Goal: Task Accomplishment & Management: Use online tool/utility

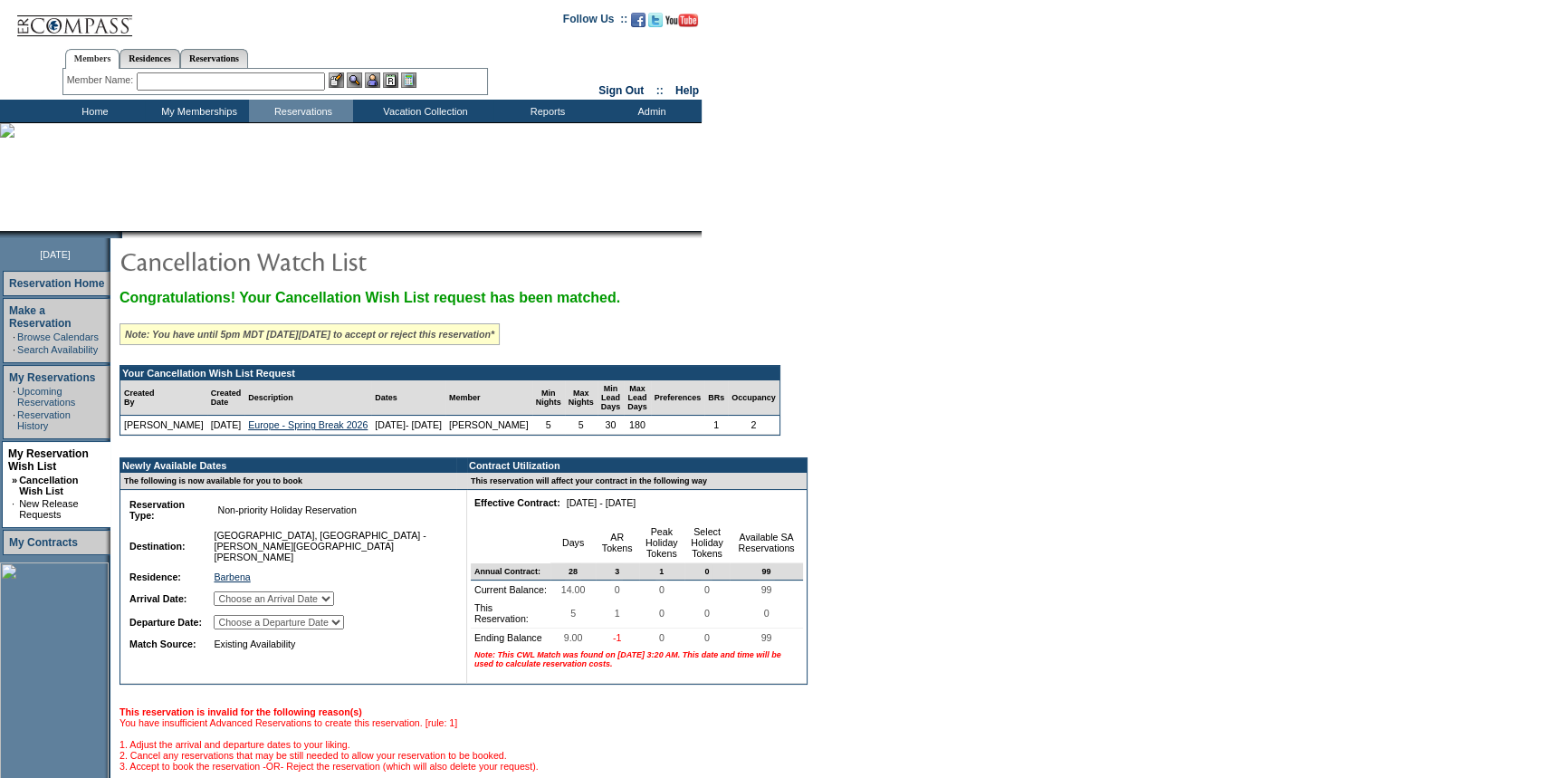
click at [308, 603] on select "Choose an Arrival Date Saturday, March 21, 2026 Sunday, March 22, 2026 Monday, …" at bounding box center [274, 598] width 120 height 14
select select "03/21/2026"
click at [238, 594] on select "Choose an Arrival Date Saturday, March 21, 2026 Sunday, March 22, 2026 Monday, …" at bounding box center [274, 598] width 120 height 14
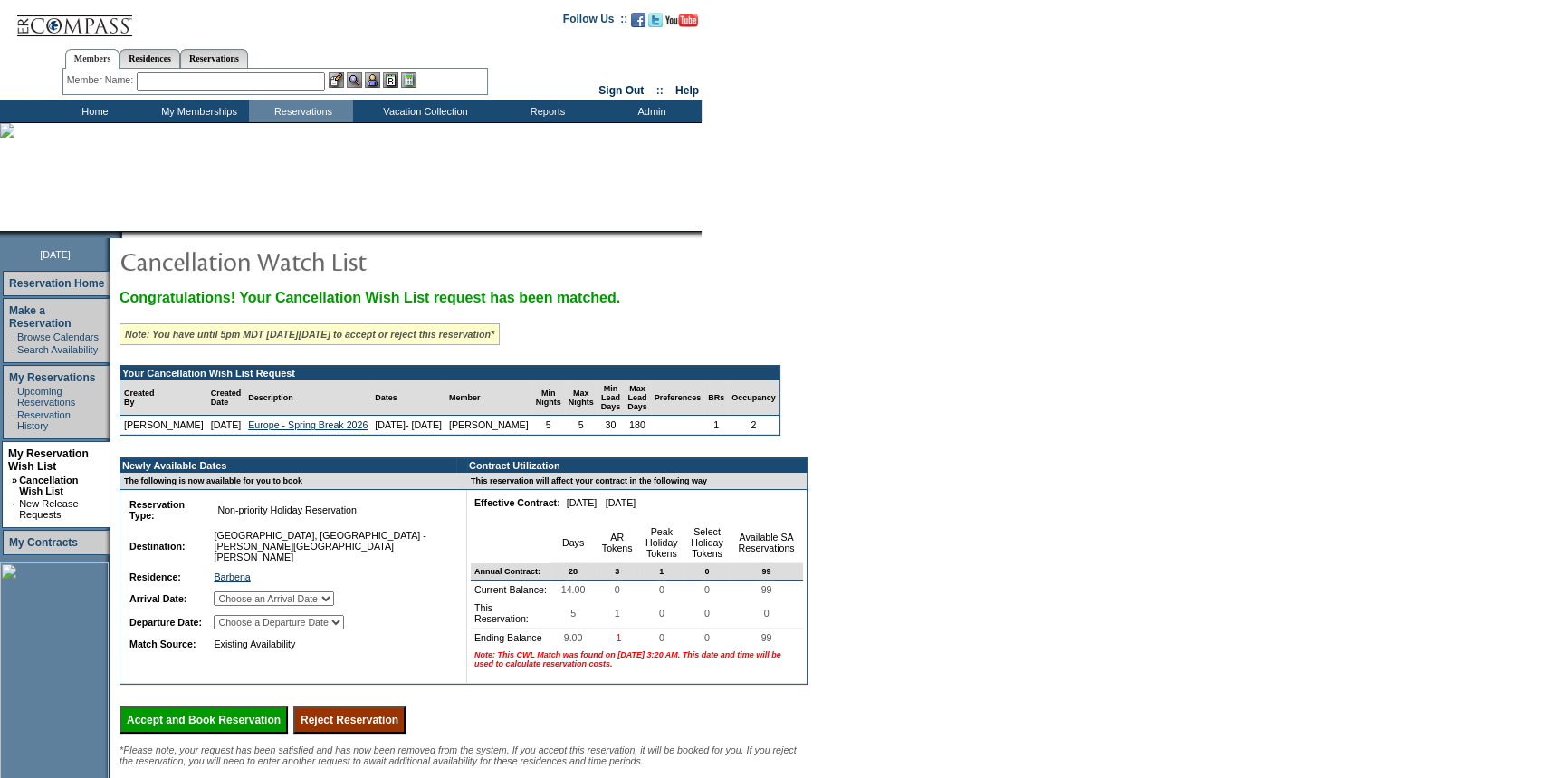
click at [302, 626] on select "Choose a Departure Date Sunday, March 22, 2026 Monday, March 23, 2026 Tuesday, …" at bounding box center [278, 621] width 130 height 14
select select "03/26/2026"
click at [240, 629] on select "Choose a Departure Date Sunday, March 22, 2026 Monday, March 23, 2026 Tuesday, …" at bounding box center [278, 621] width 130 height 14
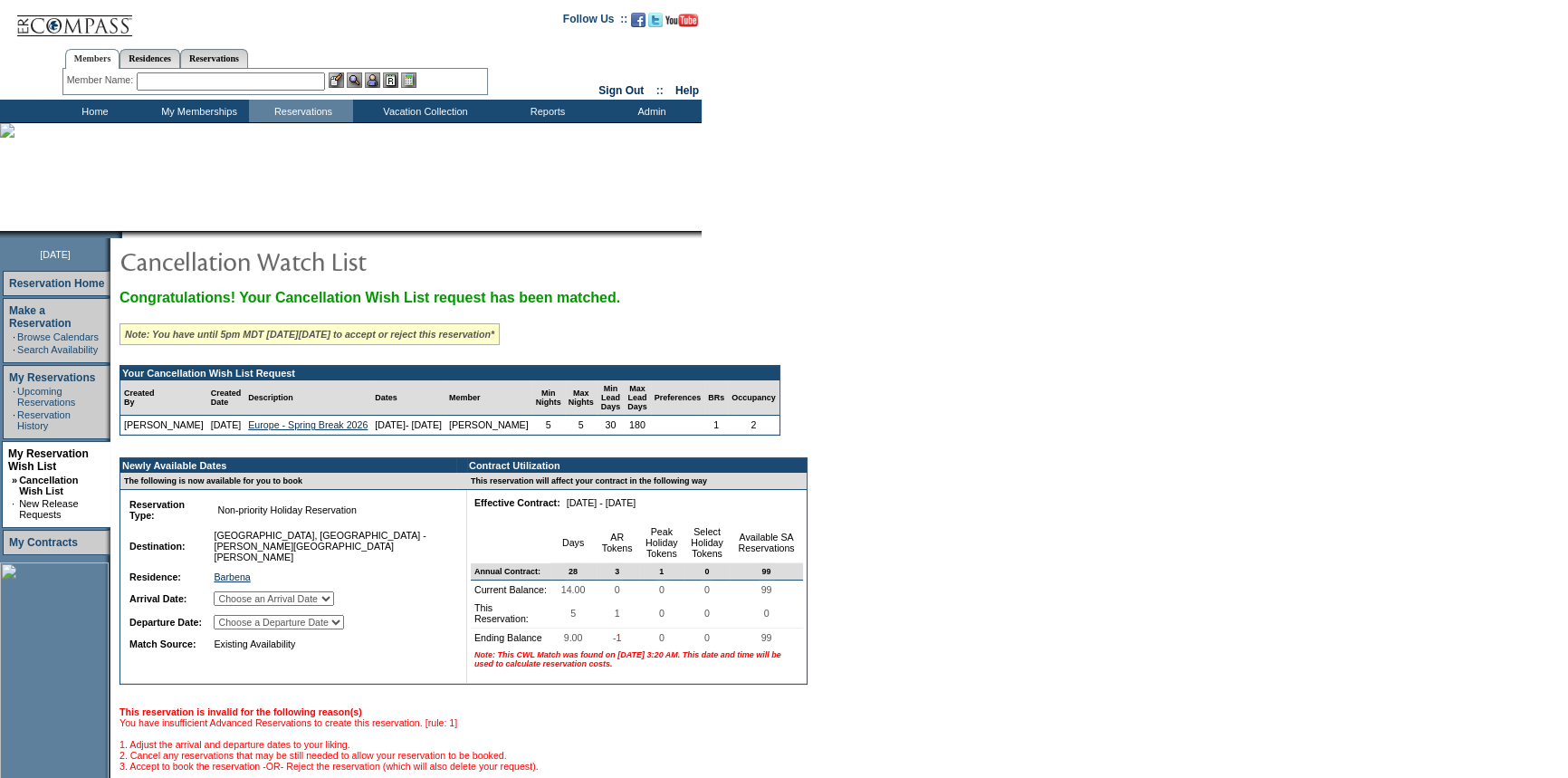
click at [85, 108] on td "Home" at bounding box center [92, 111] width 104 height 22
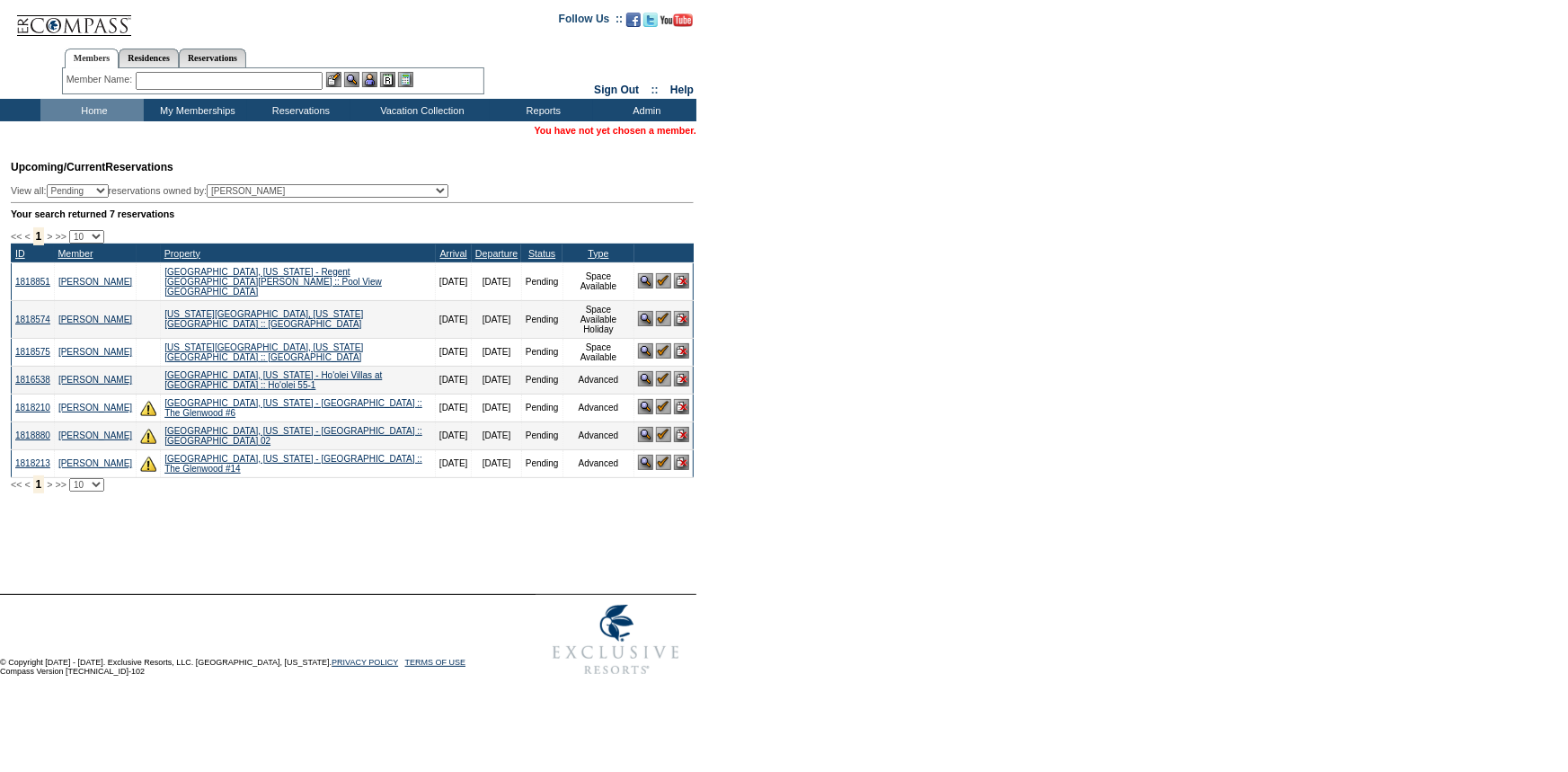
click at [262, 84] on input "text" at bounding box center [229, 80] width 187 height 18
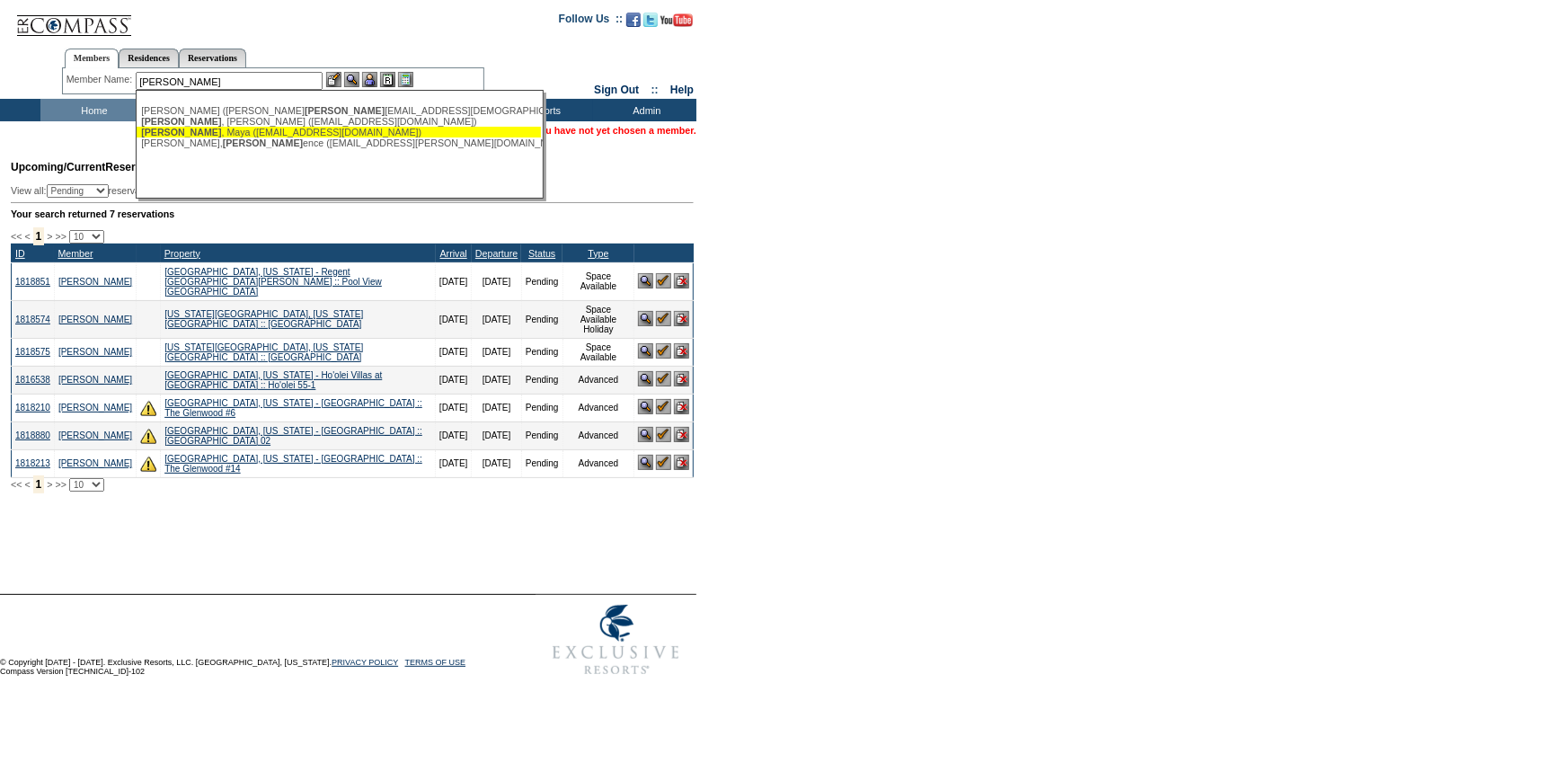
click at [228, 127] on div "Clem , Maya (mayaclem@gmail.com)" at bounding box center [339, 132] width 395 height 11
type input "Clem, Maya (mayaclem@gmail.com)"
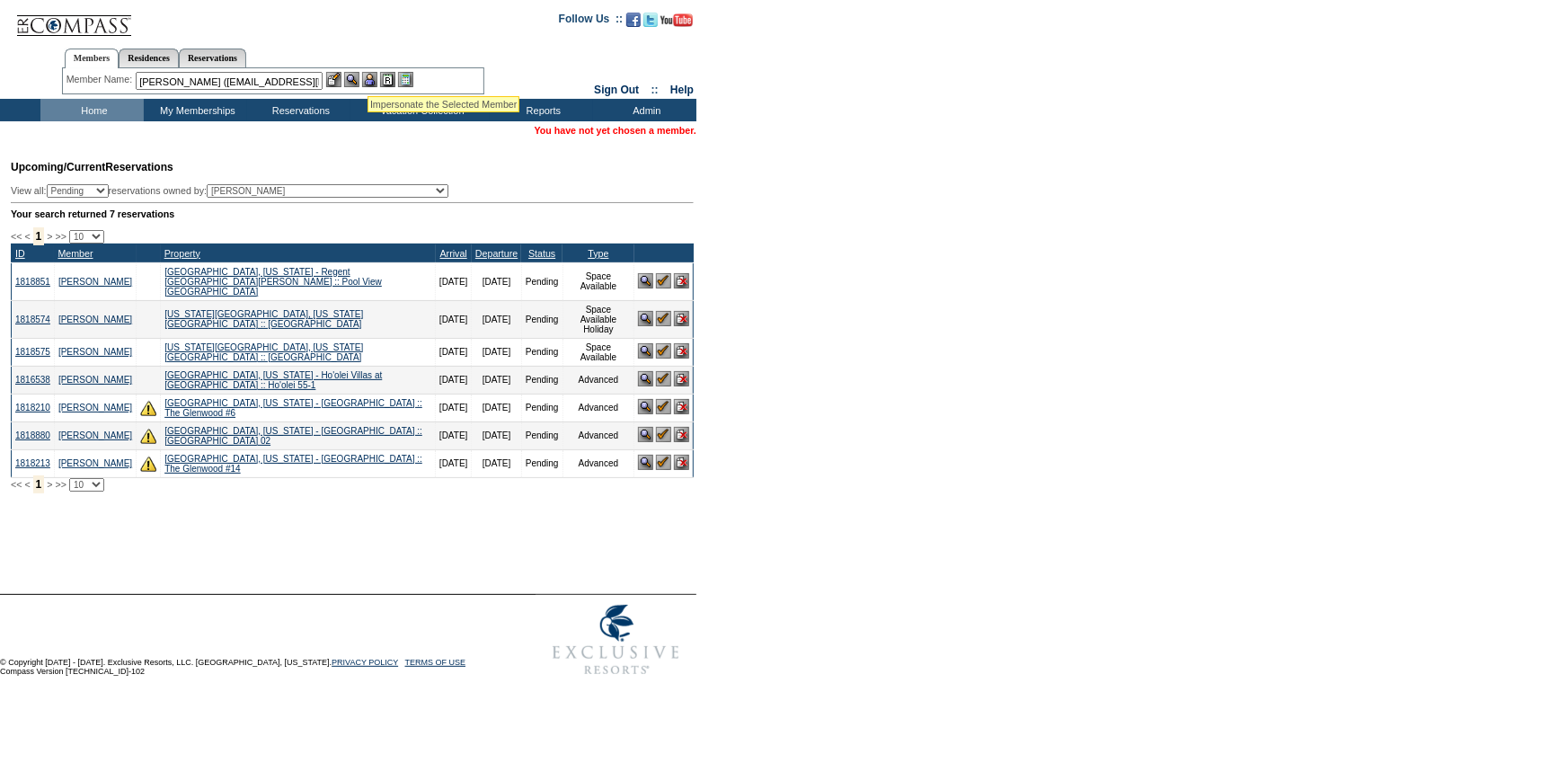
click at [371, 76] on img at bounding box center [369, 79] width 15 height 15
click at [355, 77] on img at bounding box center [352, 79] width 15 height 15
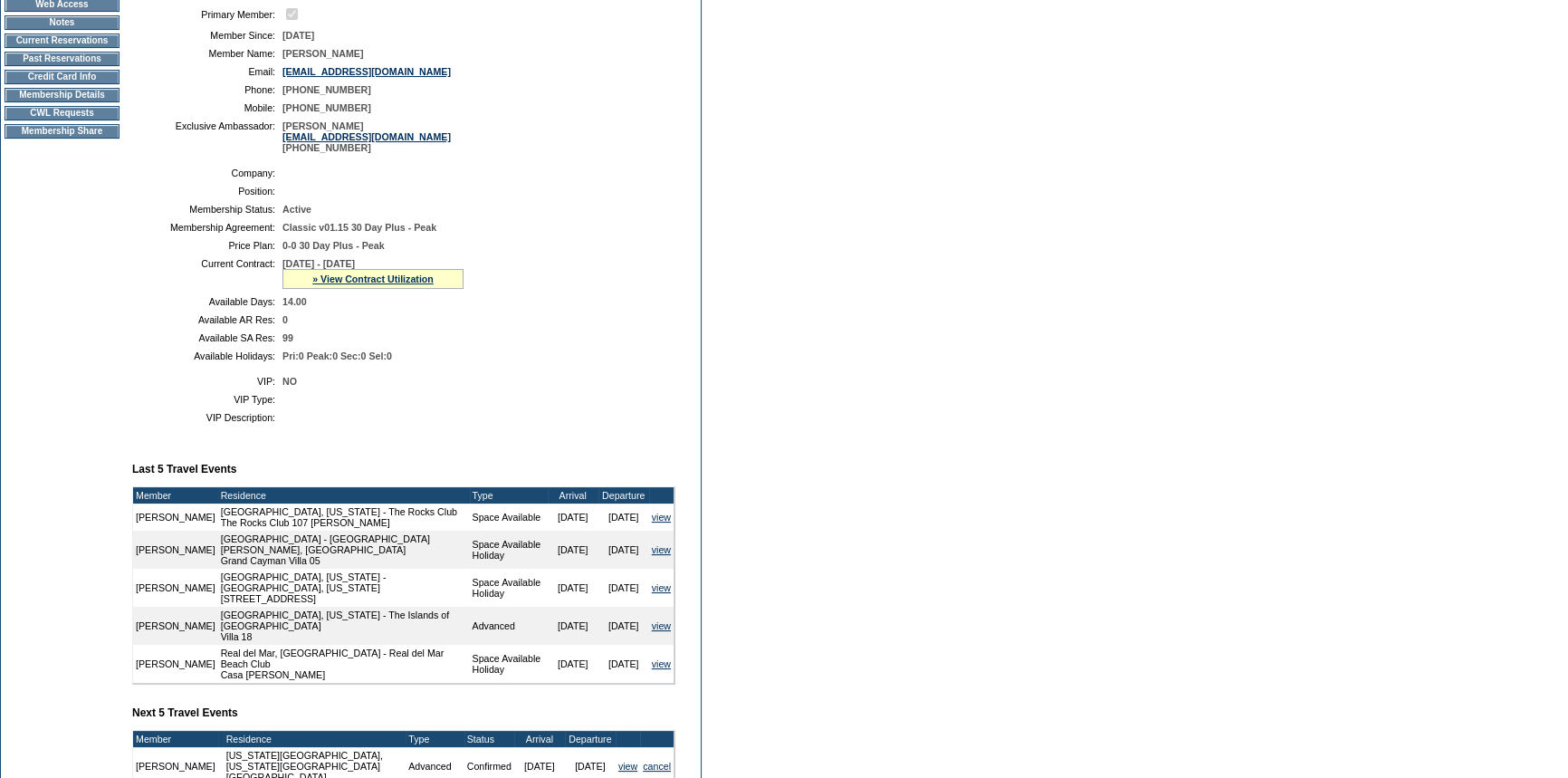
scroll to position [247, 0]
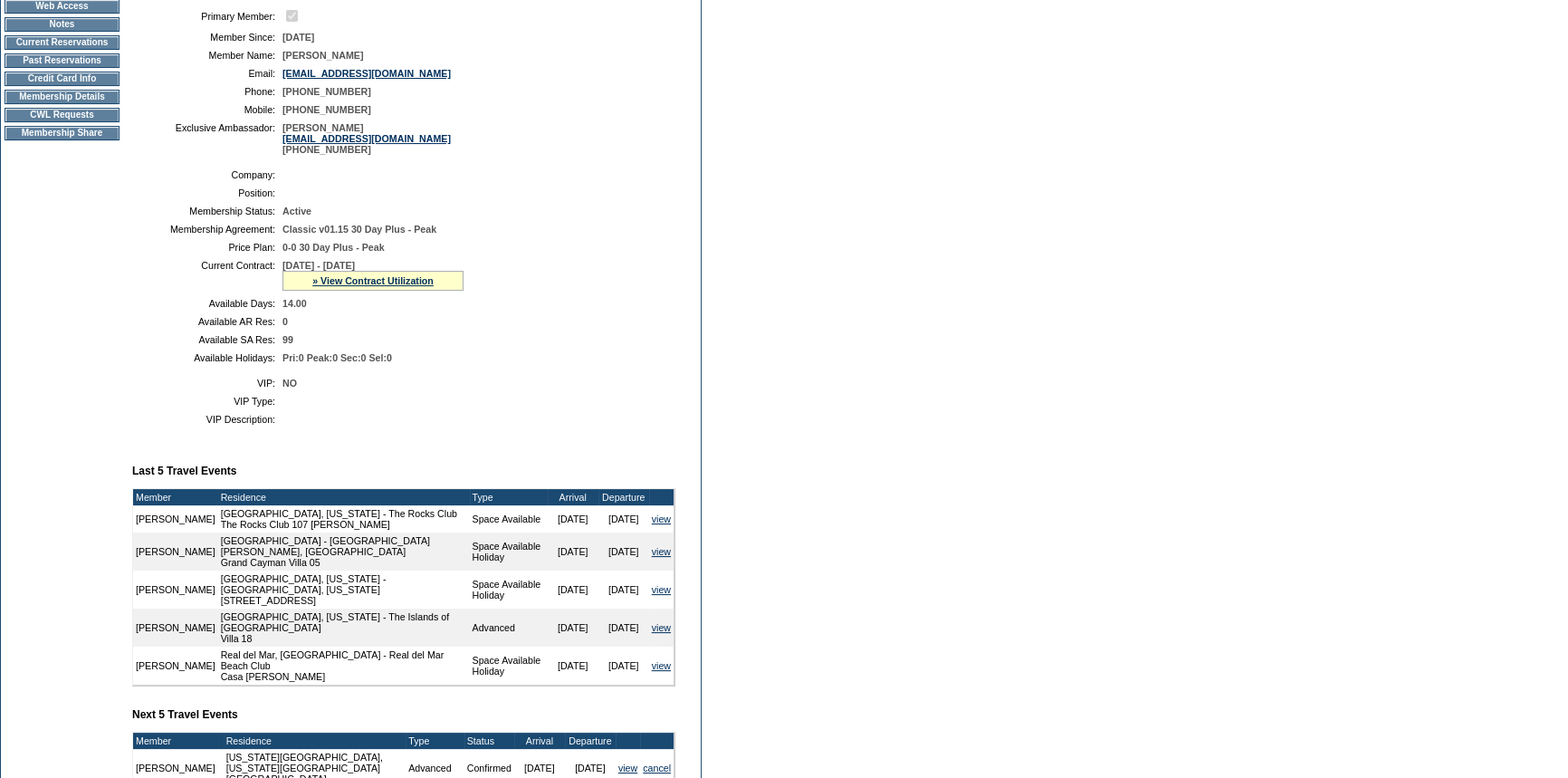
click at [56, 121] on td "CWL Requests" at bounding box center [62, 114] width 115 height 14
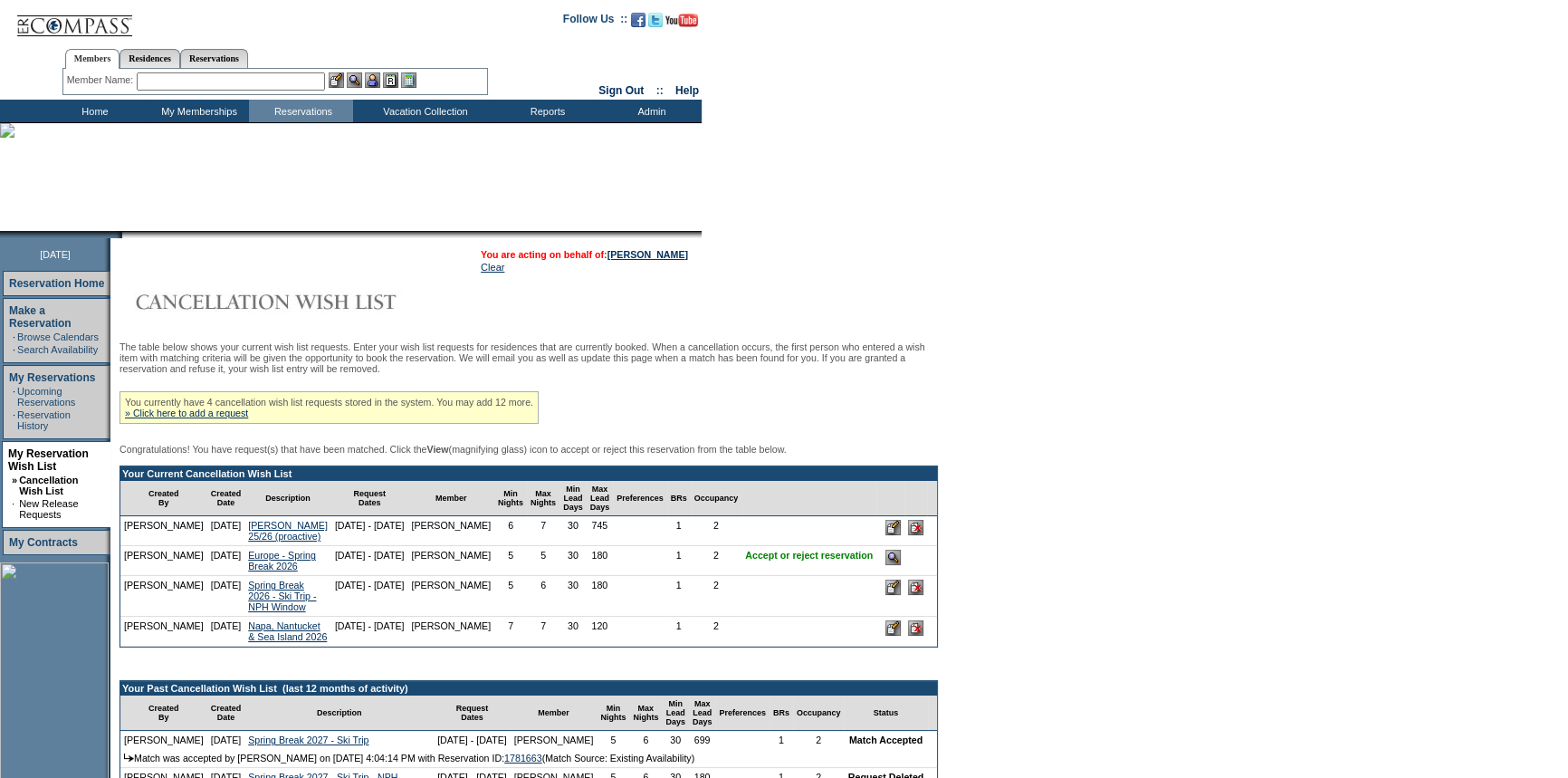
click at [885, 565] on input "image" at bounding box center [892, 557] width 15 height 15
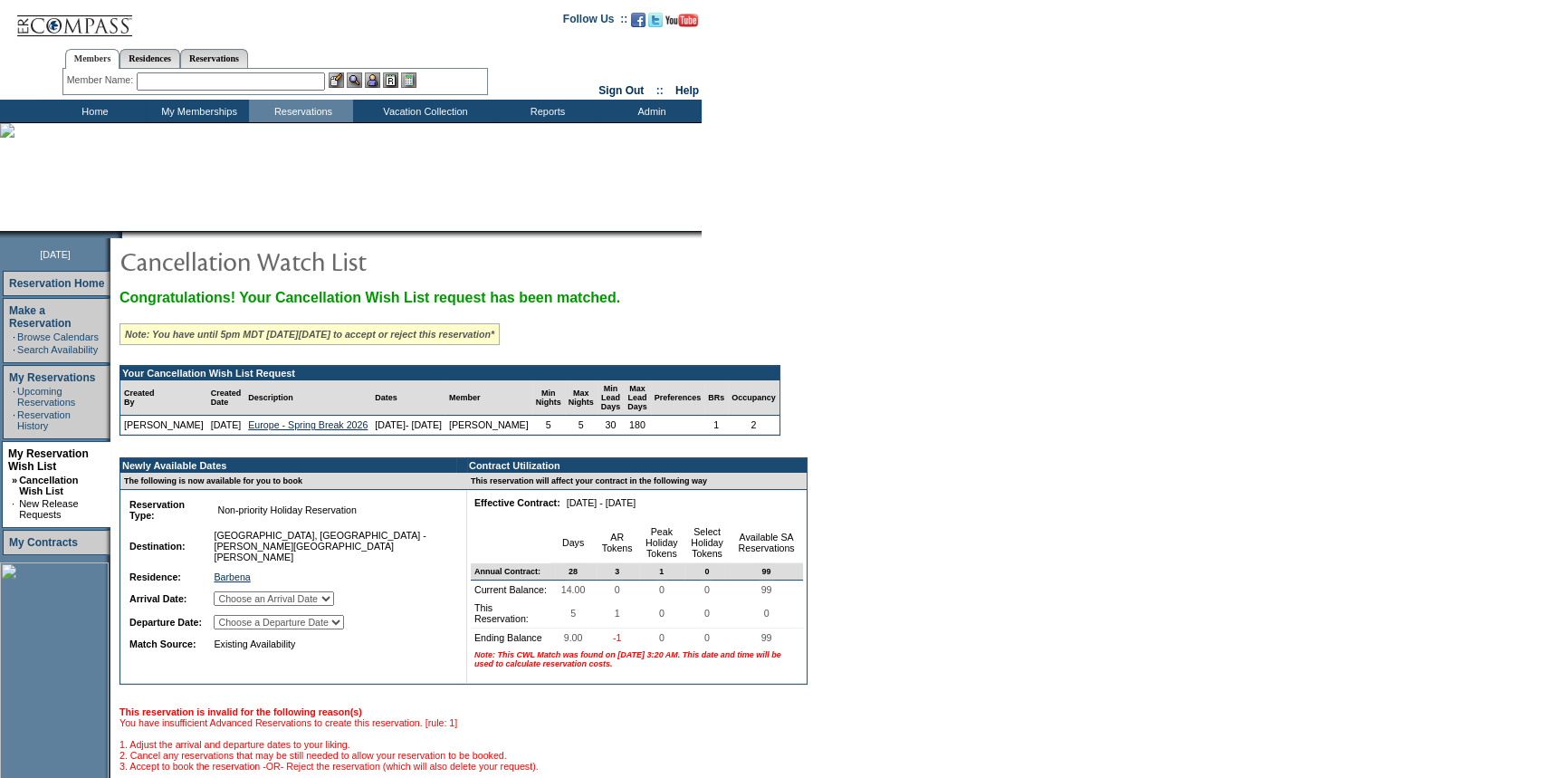
click at [306, 601] on select "Choose an Arrival Date [DATE] [DATE] [DATE] [DATE] [DATE]" at bounding box center [274, 598] width 120 height 14
